Goal: Navigation & Orientation: Find specific page/section

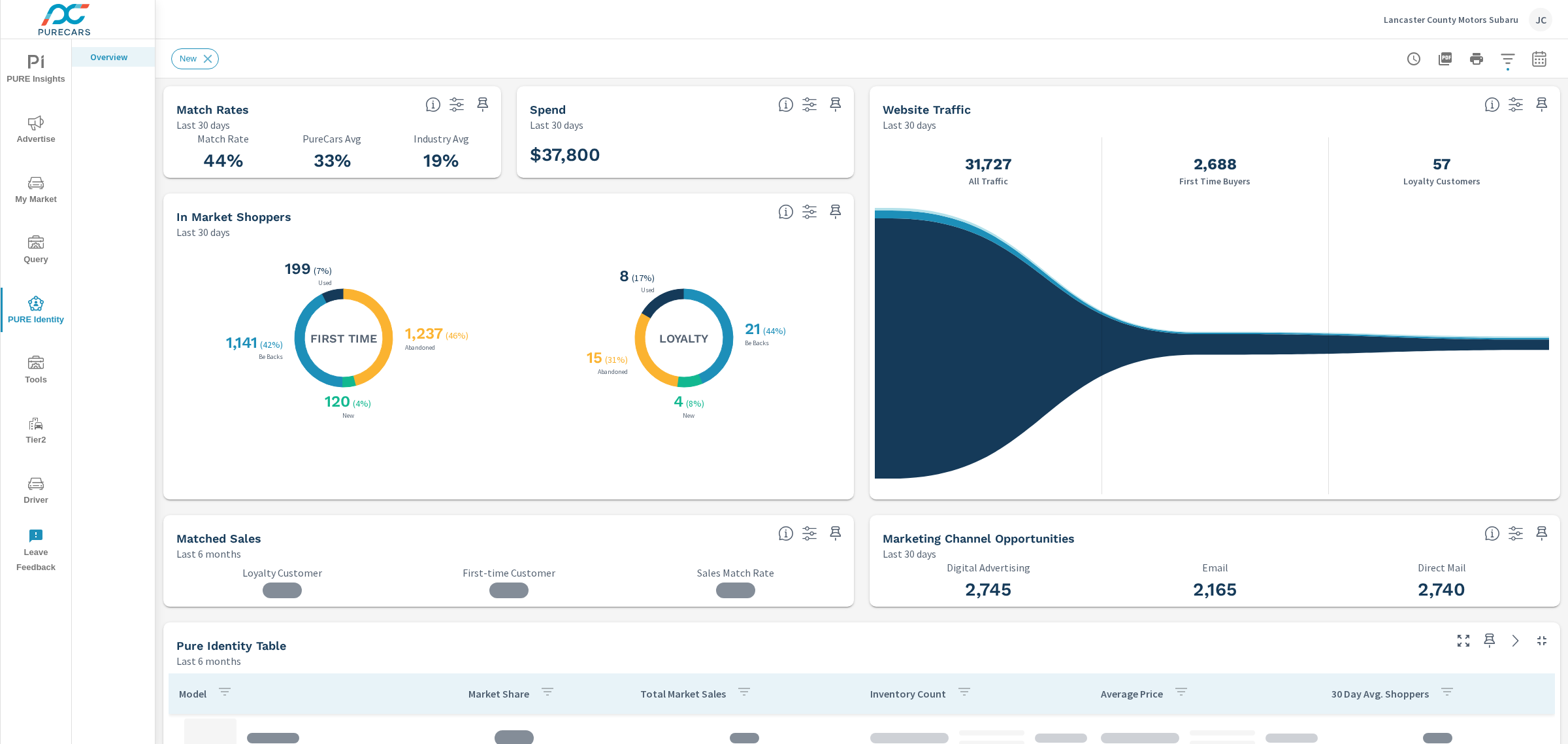
click at [14, 75] on span "PURE Insights" at bounding box center [36, 71] width 63 height 32
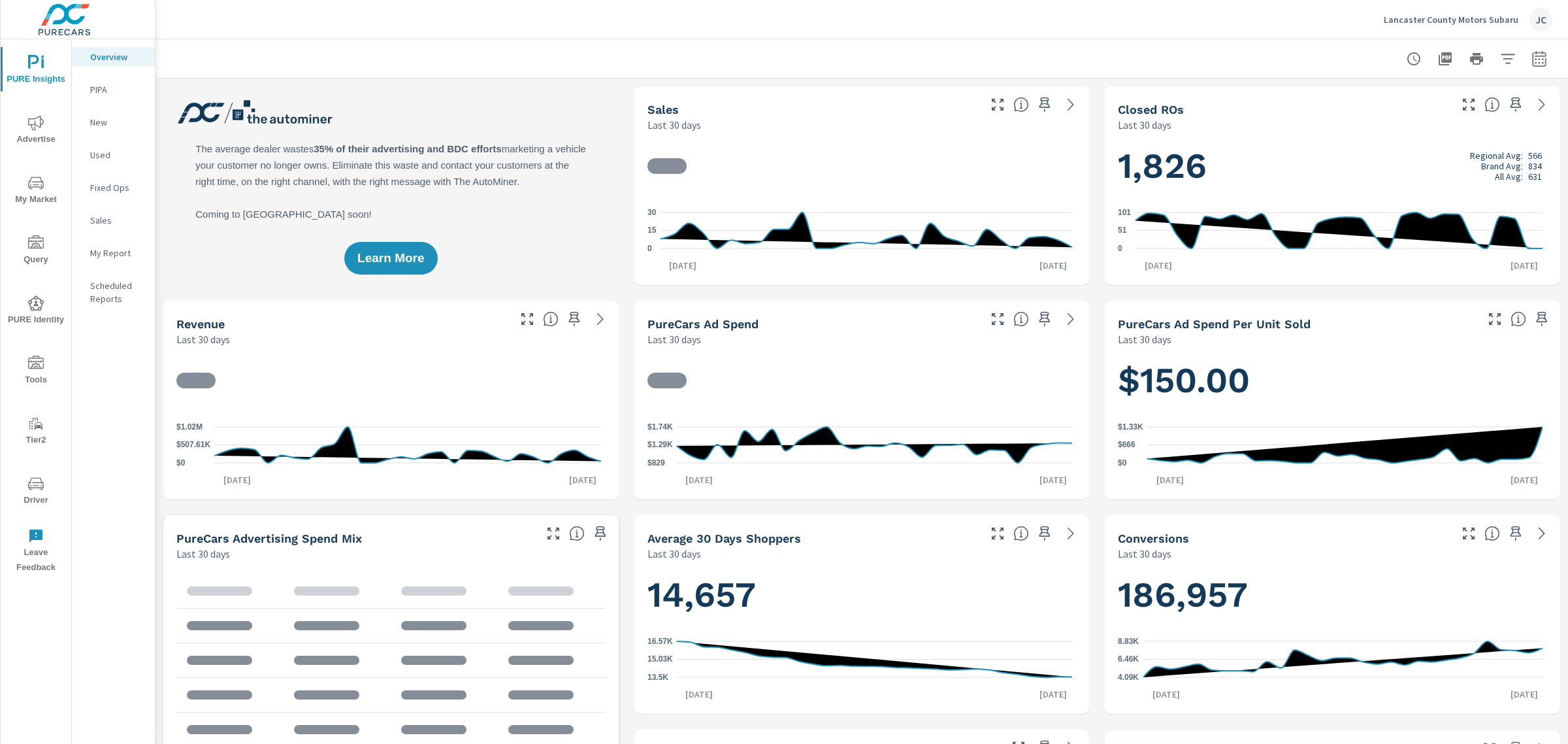
scroll to position [539, 0]
click at [1387, 24] on button "Lancaster County Motors Subaru JC" at bounding box center [1468, 19] width 179 height 39
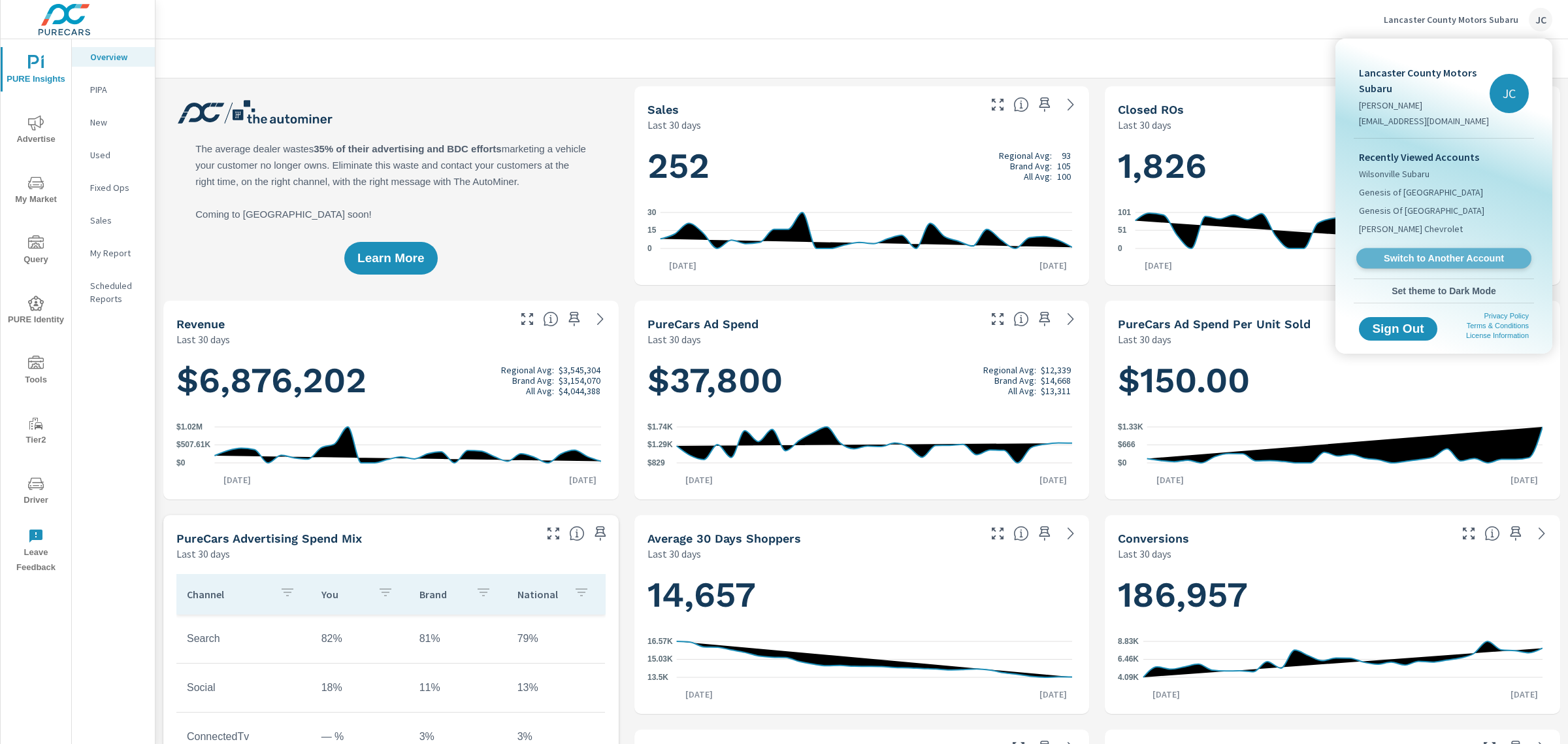
click at [1429, 249] on link "Switch to Another Account" at bounding box center [1444, 258] width 175 height 20
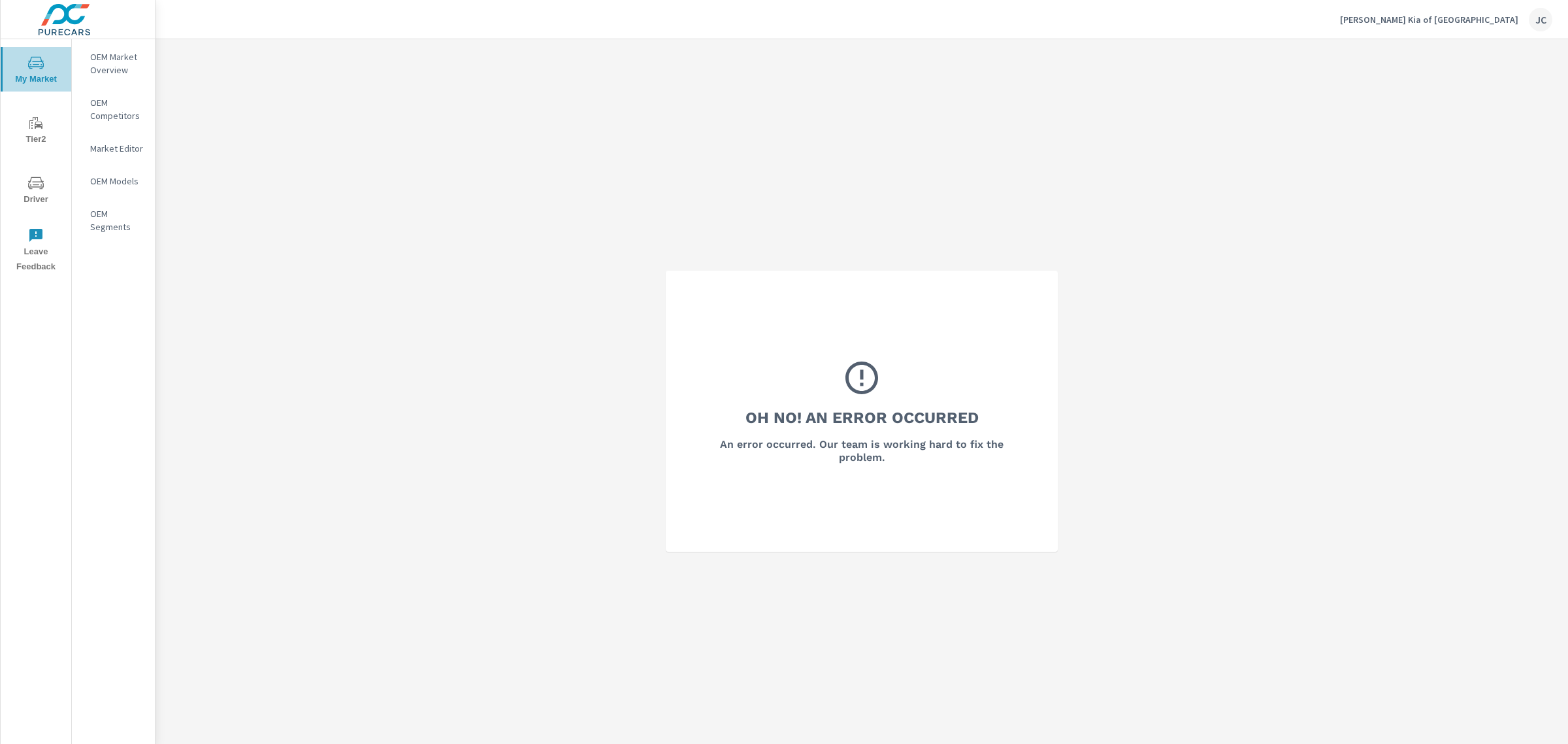
click at [43, 62] on icon "nav menu" at bounding box center [35, 62] width 15 height 15
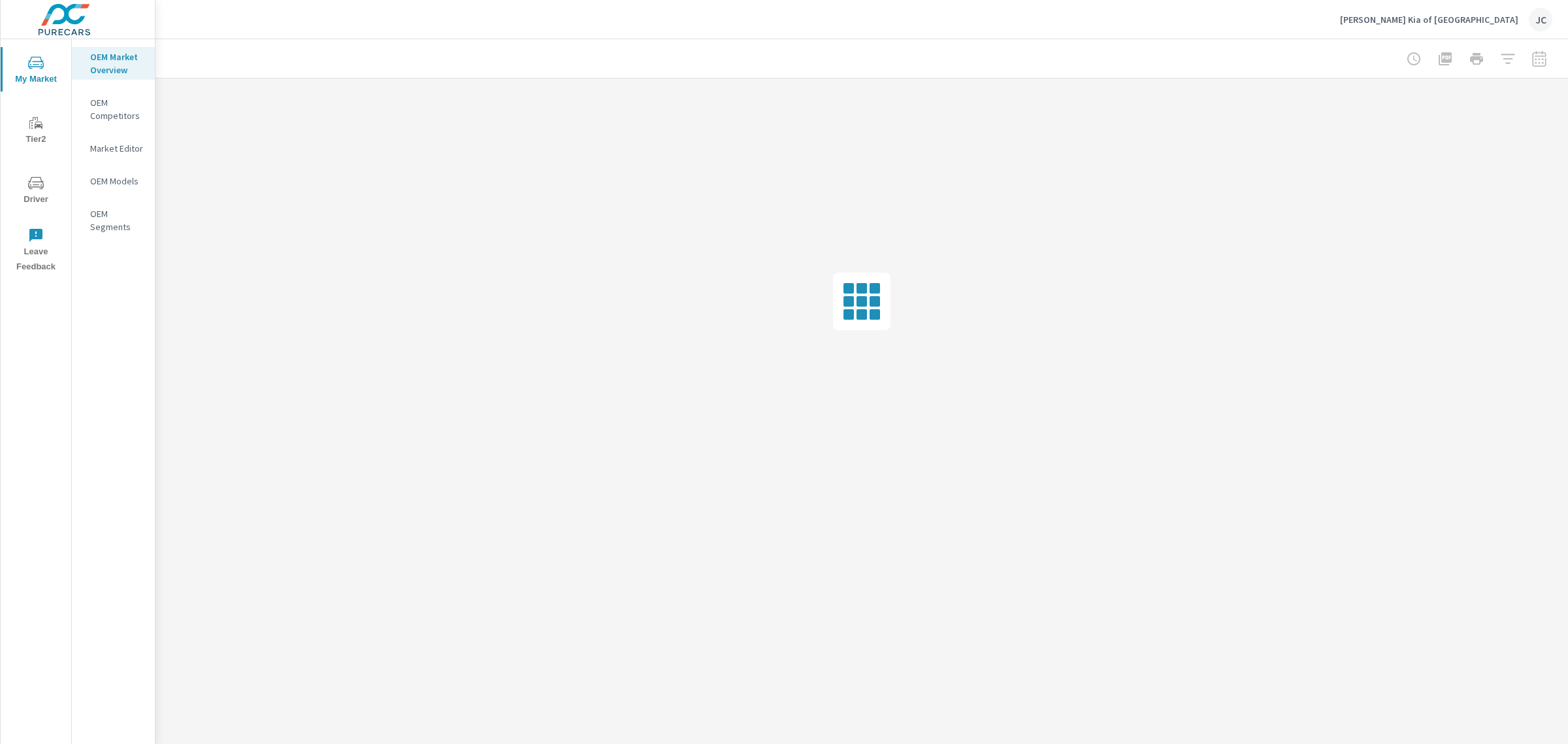
click at [30, 197] on span "Driver" at bounding box center [36, 192] width 63 height 32
